Goal: Find specific page/section: Find specific page/section

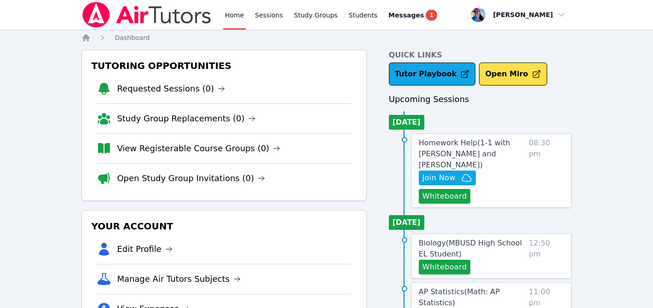
click at [443, 145] on span "Homework Help ( 1-1 with Narin Turac and Megan Nepshinsky )" at bounding box center [464, 153] width 92 height 31
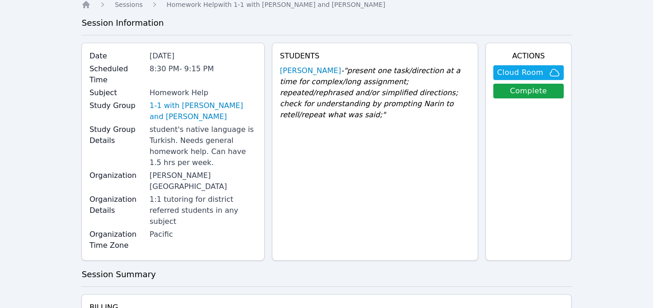
scroll to position [10, 0]
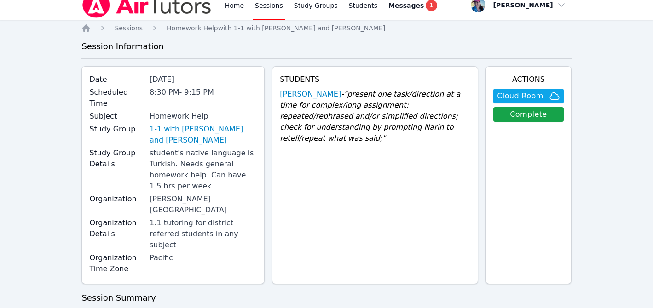
click at [212, 124] on link "1-1 with [PERSON_NAME] and [PERSON_NAME]" at bounding box center [202, 135] width 107 height 22
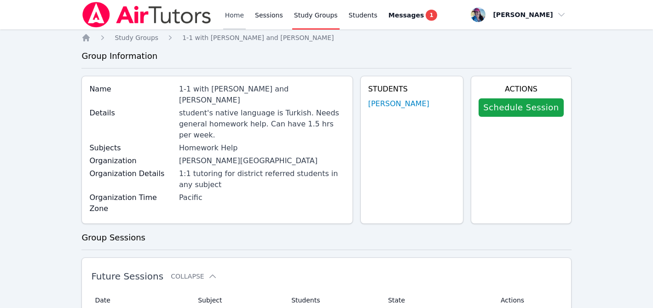
click at [231, 14] on link "Home" at bounding box center [234, 14] width 23 height 29
